Goal: Transaction & Acquisition: Purchase product/service

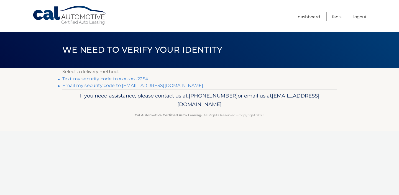
click at [137, 78] on link "Text my security code to xxx-xxx-2254" at bounding box center [105, 78] width 86 height 5
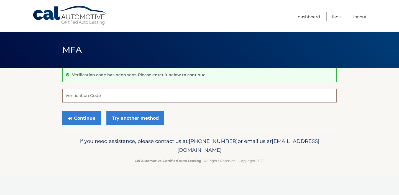
click at [133, 93] on input "Verification Code" at bounding box center [199, 96] width 275 height 14
type input "828681"
click at [80, 121] on button "Continue" at bounding box center [81, 119] width 39 height 14
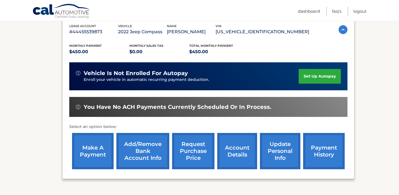
scroll to position [102, 0]
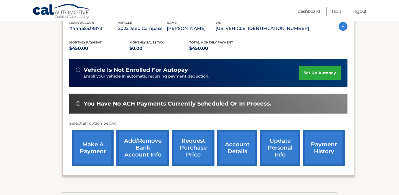
click at [94, 151] on link "make a payment" at bounding box center [93, 148] width 42 height 36
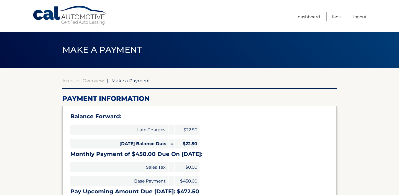
select select "MjcyYjZjNjYtYTFiMy00MWVlLTg1NTUtMWYyN2UwNTAxZjYz"
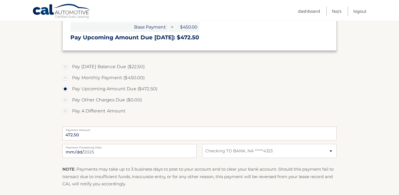
scroll to position [155, 0]
click at [65, 78] on label "Pay Monthly Payment ($450.00)" at bounding box center [199, 77] width 275 height 11
click at [65, 78] on input "Pay Monthly Payment ($450.00)" at bounding box center [68, 76] width 6 height 9
radio input "true"
type input "450.00"
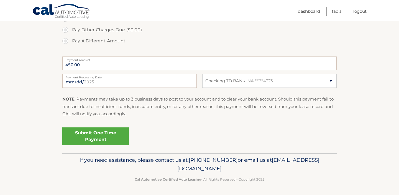
scroll to position [225, 0]
click at [93, 131] on link "Submit One Time Payment" at bounding box center [95, 136] width 67 height 18
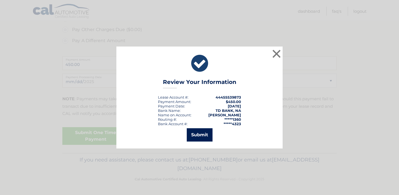
click at [196, 139] on button "Submit" at bounding box center [200, 134] width 26 height 13
